Goal: Information Seeking & Learning: Learn about a topic

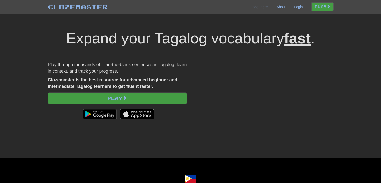
scroll to position [17, 0]
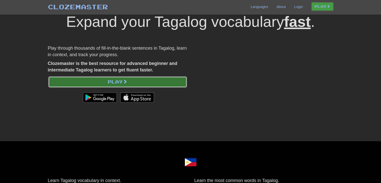
click at [81, 85] on link "Play" at bounding box center [117, 82] width 139 height 12
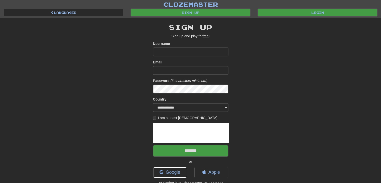
click at [167, 171] on link "Google" at bounding box center [170, 172] width 34 height 12
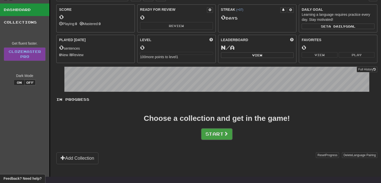
scroll to position [22, 0]
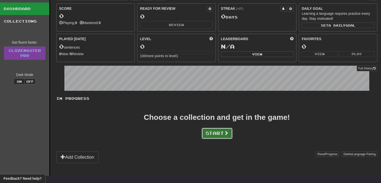
click at [213, 134] on button "Start" at bounding box center [216, 133] width 31 height 12
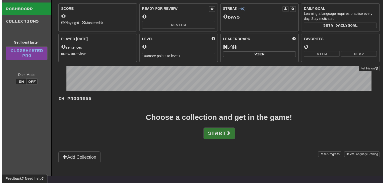
scroll to position [0, 0]
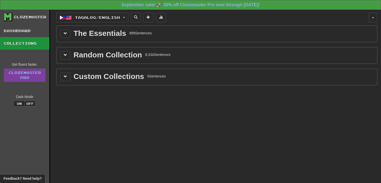
click at [86, 35] on div "The Essentials" at bounding box center [100, 34] width 53 height 8
click at [64, 35] on button at bounding box center [65, 34] width 10 height 9
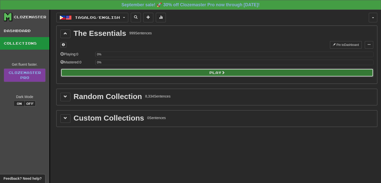
click at [102, 72] on button "Play" at bounding box center [217, 72] width 313 height 9
select select "**"
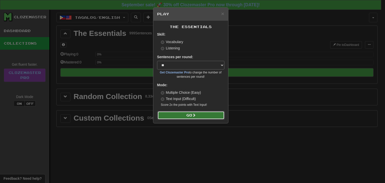
click at [162, 112] on button "Go" at bounding box center [190, 115] width 67 height 9
click at [222, 16] on span "×" at bounding box center [222, 14] width 3 height 6
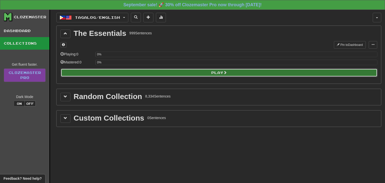
click at [96, 70] on button "Play" at bounding box center [219, 72] width 316 height 9
select select "**"
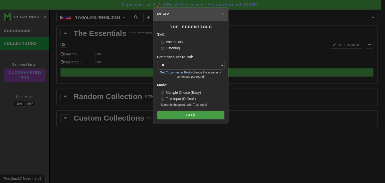
click at [180, 68] on select "* ** ** ** ** ** *** ********" at bounding box center [190, 65] width 67 height 9
click at [223, 12] on span "×" at bounding box center [222, 14] width 3 height 6
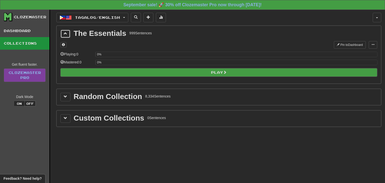
click at [63, 33] on button at bounding box center [65, 34] width 10 height 9
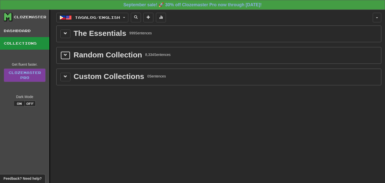
click at [66, 53] on span at bounding box center [66, 55] width 4 height 4
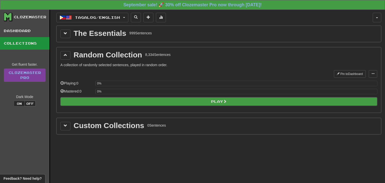
click at [106, 106] on div "Pin to Dashboard Pin to Dashboard Manage Sentences Playing: 0 0% Mastered: 0 0%…" at bounding box center [218, 89] width 316 height 39
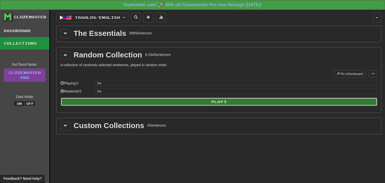
click at [108, 104] on button "Play" at bounding box center [219, 101] width 316 height 9
select select "**"
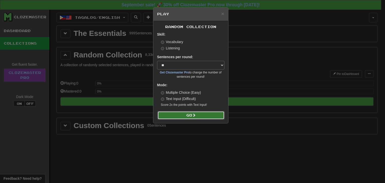
click at [181, 114] on button "Go" at bounding box center [190, 115] width 67 height 9
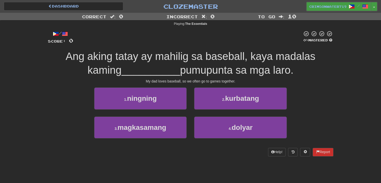
scroll to position [20, 0]
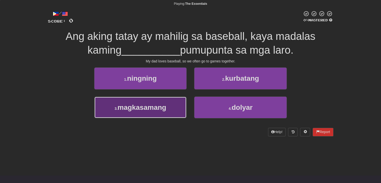
click at [140, 107] on span "magkasamang" at bounding box center [141, 107] width 49 height 8
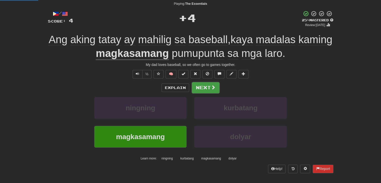
click at [163, 52] on u "magkasamang" at bounding box center [132, 53] width 73 height 13
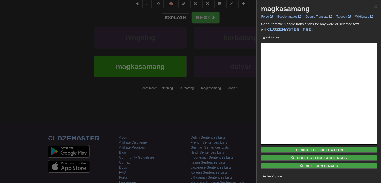
scroll to position [0, 0]
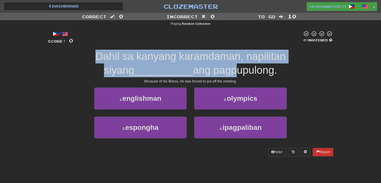
drag, startPoint x: 50, startPoint y: 57, endPoint x: 187, endPoint y: 64, distance: 137.9
click at [187, 64] on div "Dahil sa kanyang karamdaman, napilitan siyang __________ ang pagpupulong." at bounding box center [190, 63] width 285 height 27
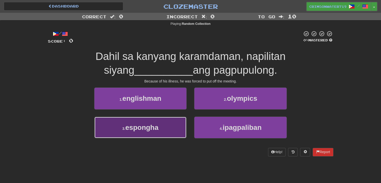
click at [144, 124] on span "espongha" at bounding box center [141, 127] width 33 height 8
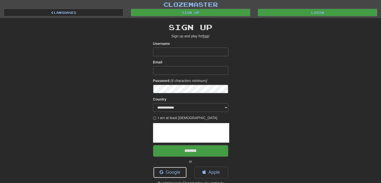
click at [170, 170] on link "Google" at bounding box center [170, 172] width 34 height 12
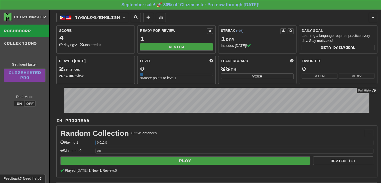
click at [119, 15] on span "Tagalog / English" at bounding box center [97, 17] width 45 height 4
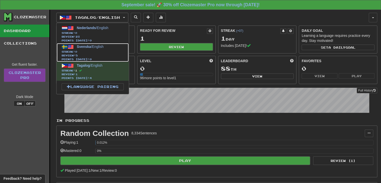
click at [92, 46] on span "Svenska / English" at bounding box center [90, 47] width 27 height 4
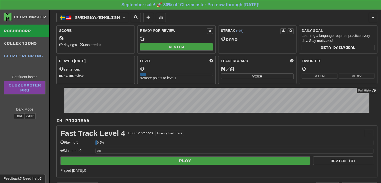
click at [92, 21] on button "Svenska / English" at bounding box center [92, 18] width 72 height 10
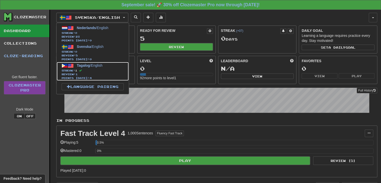
click at [77, 63] on span "Tagalog" at bounding box center [83, 65] width 13 height 4
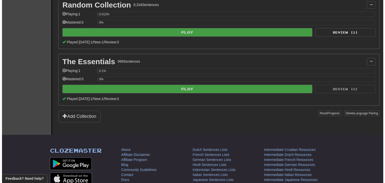
scroll to position [84, 0]
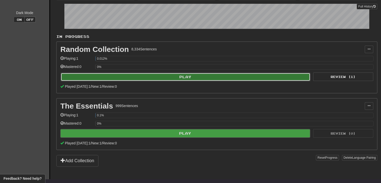
click at [101, 73] on button "Play" at bounding box center [186, 77] width 250 height 9
select select "**"
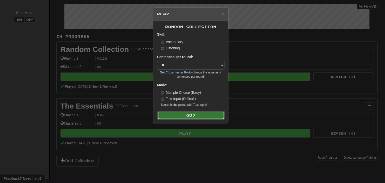
click at [182, 118] on button "Go" at bounding box center [190, 115] width 67 height 9
